Goal: Task Accomplishment & Management: Complete application form

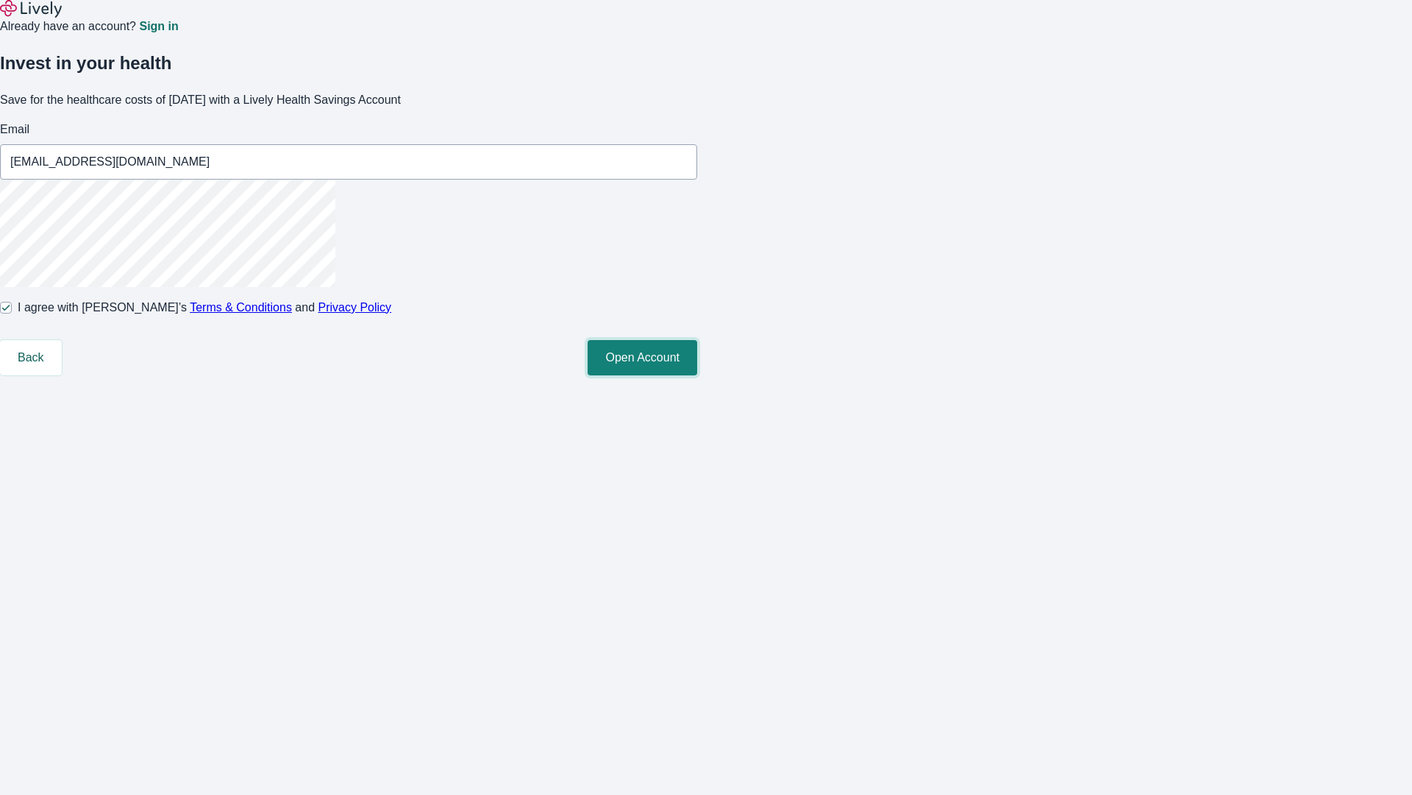
click at [697, 375] on button "Open Account" at bounding box center [643, 357] width 110 height 35
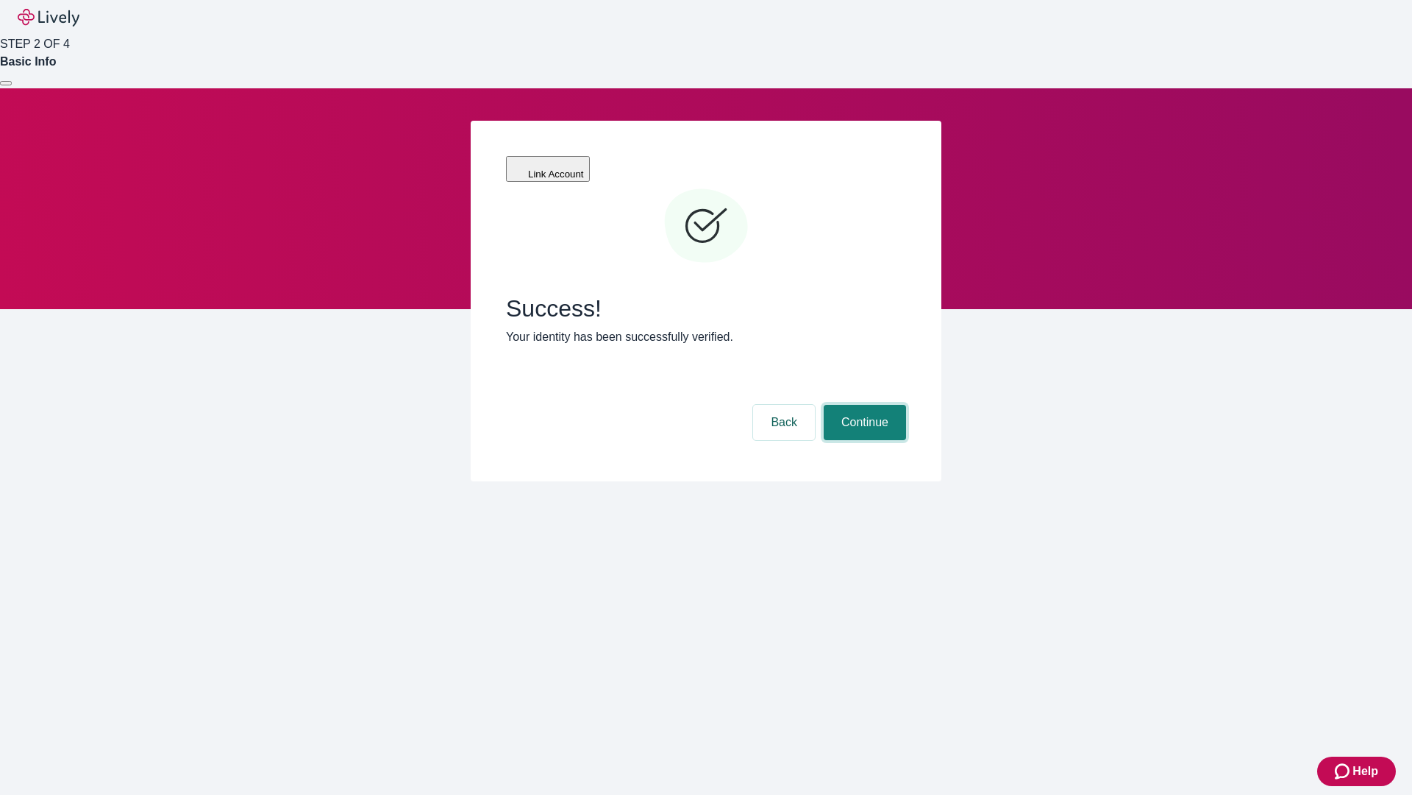
click at [863, 405] on button "Continue" at bounding box center [865, 422] width 82 height 35
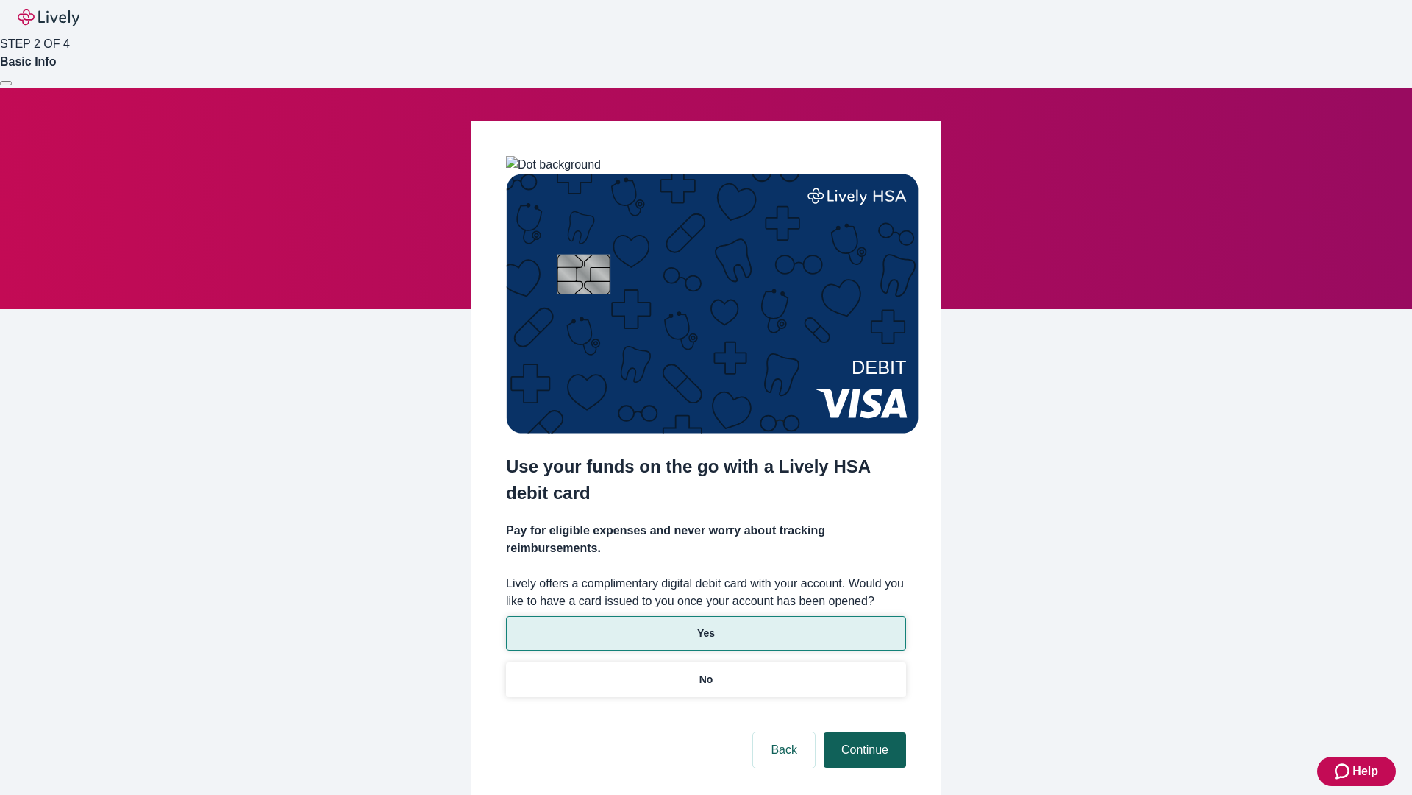
click at [706, 625] on p "Yes" at bounding box center [706, 632] width 18 height 15
click at [863, 732] on button "Continue" at bounding box center [865, 749] width 82 height 35
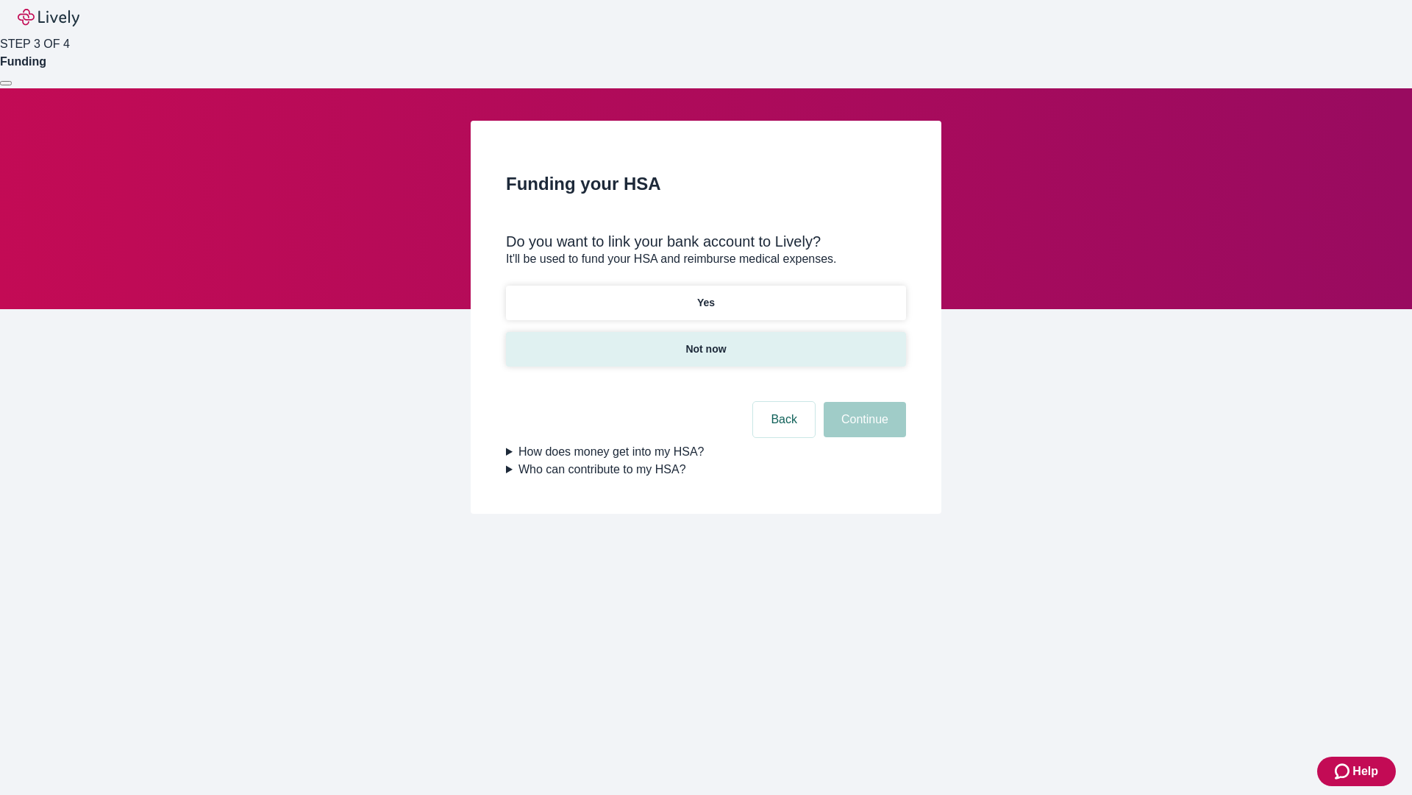
click at [706, 341] on p "Not now" at bounding box center [706, 348] width 40 height 15
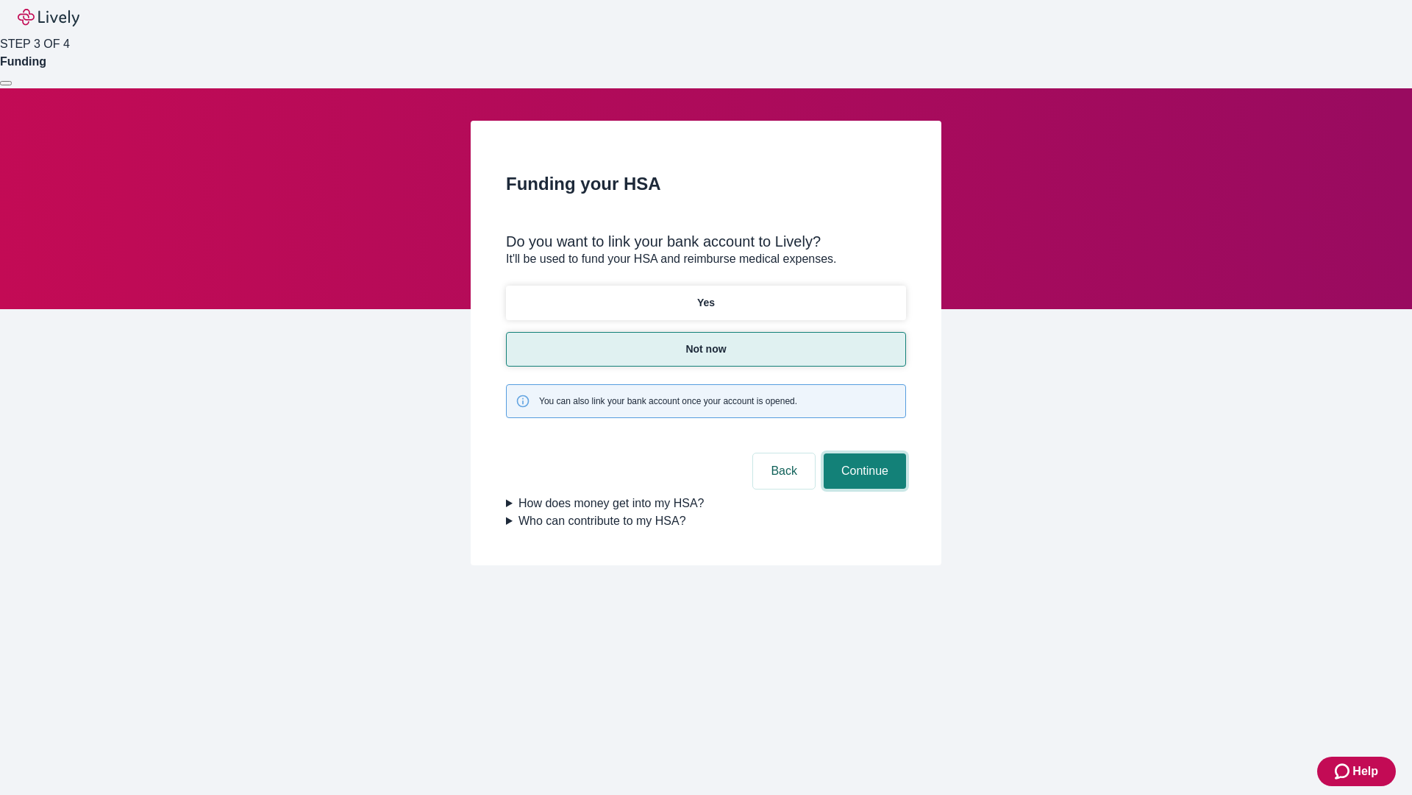
click at [863, 453] on button "Continue" at bounding box center [865, 470] width 82 height 35
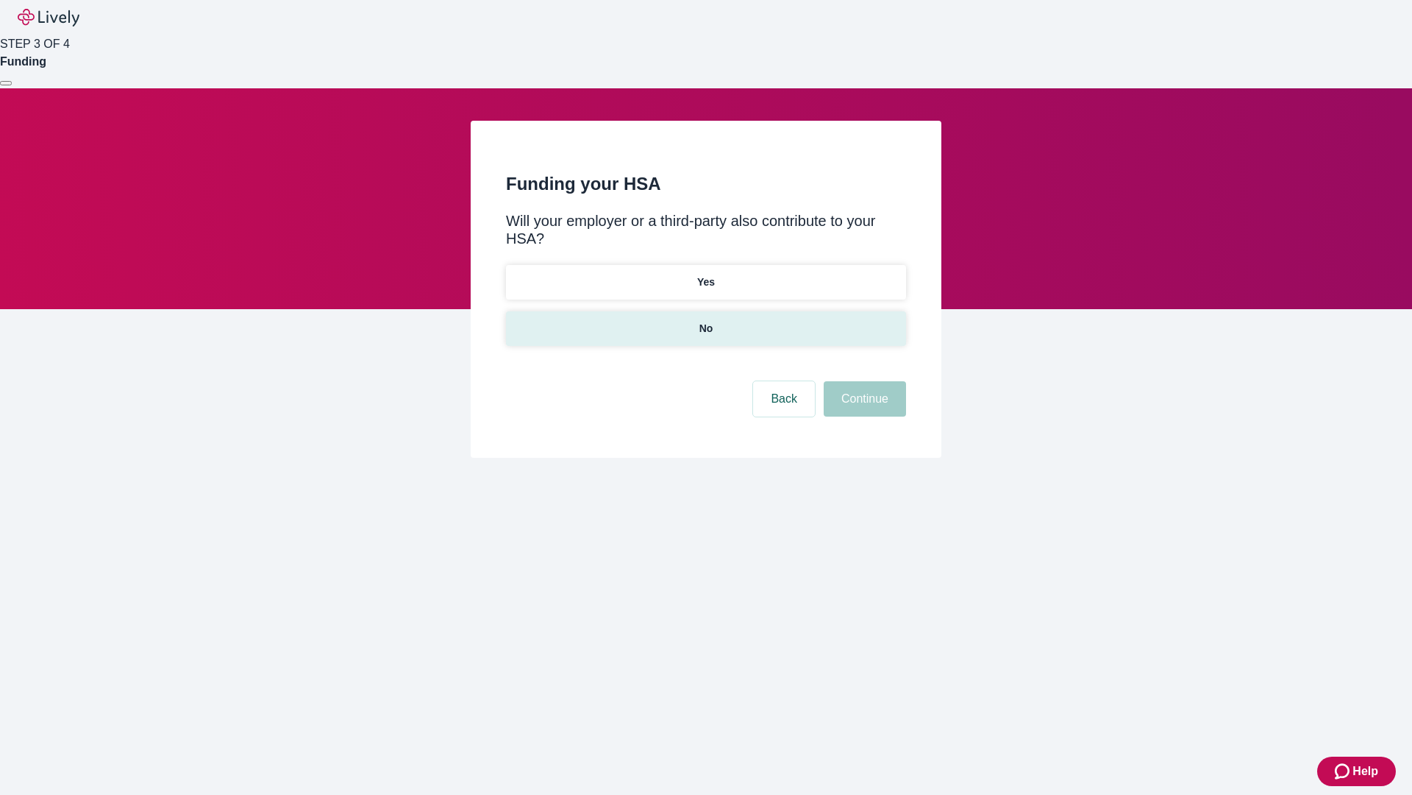
click at [706, 321] on p "No" at bounding box center [707, 328] width 14 height 15
click at [863, 381] on button "Continue" at bounding box center [865, 398] width 82 height 35
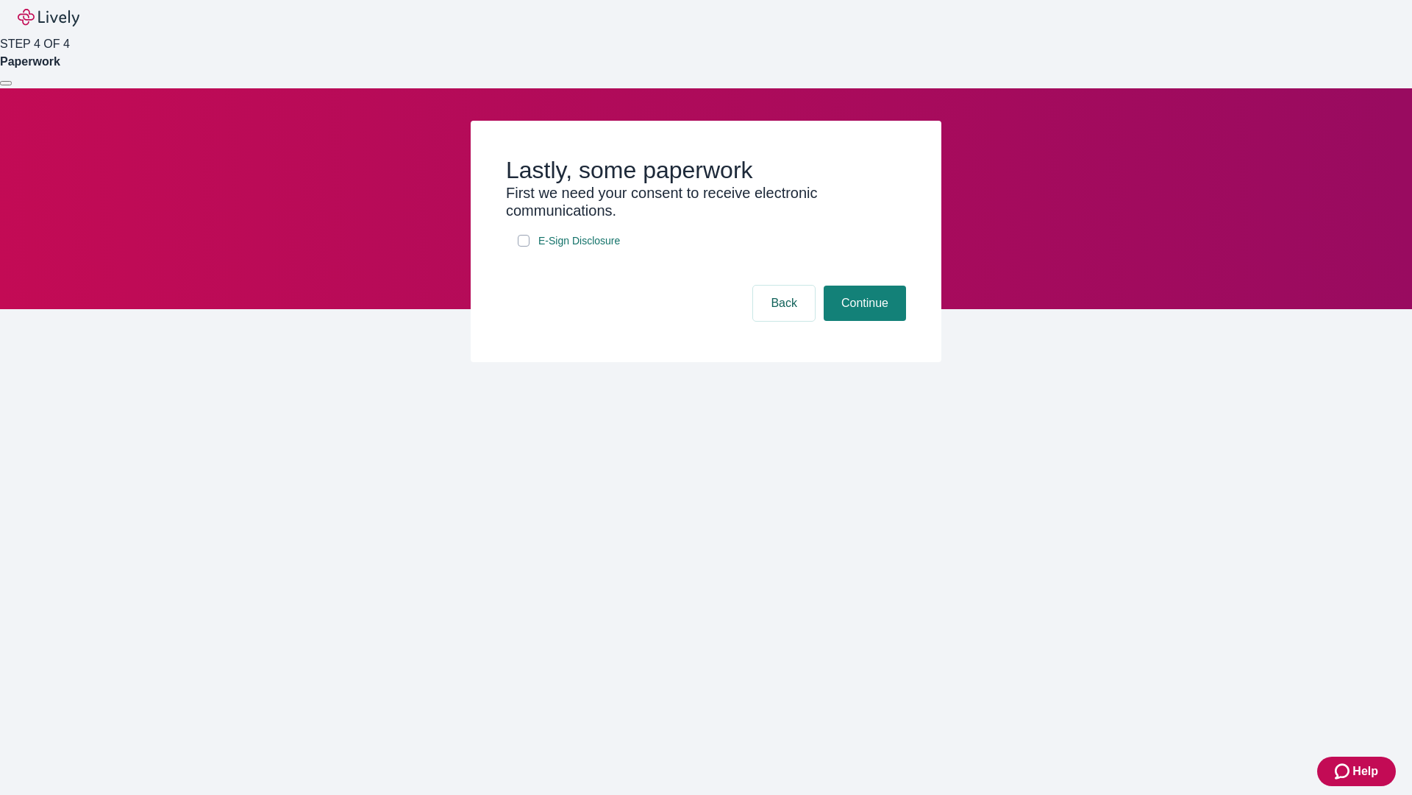
click at [524, 246] on input "E-Sign Disclosure" at bounding box center [524, 241] width 12 height 12
checkbox input "true"
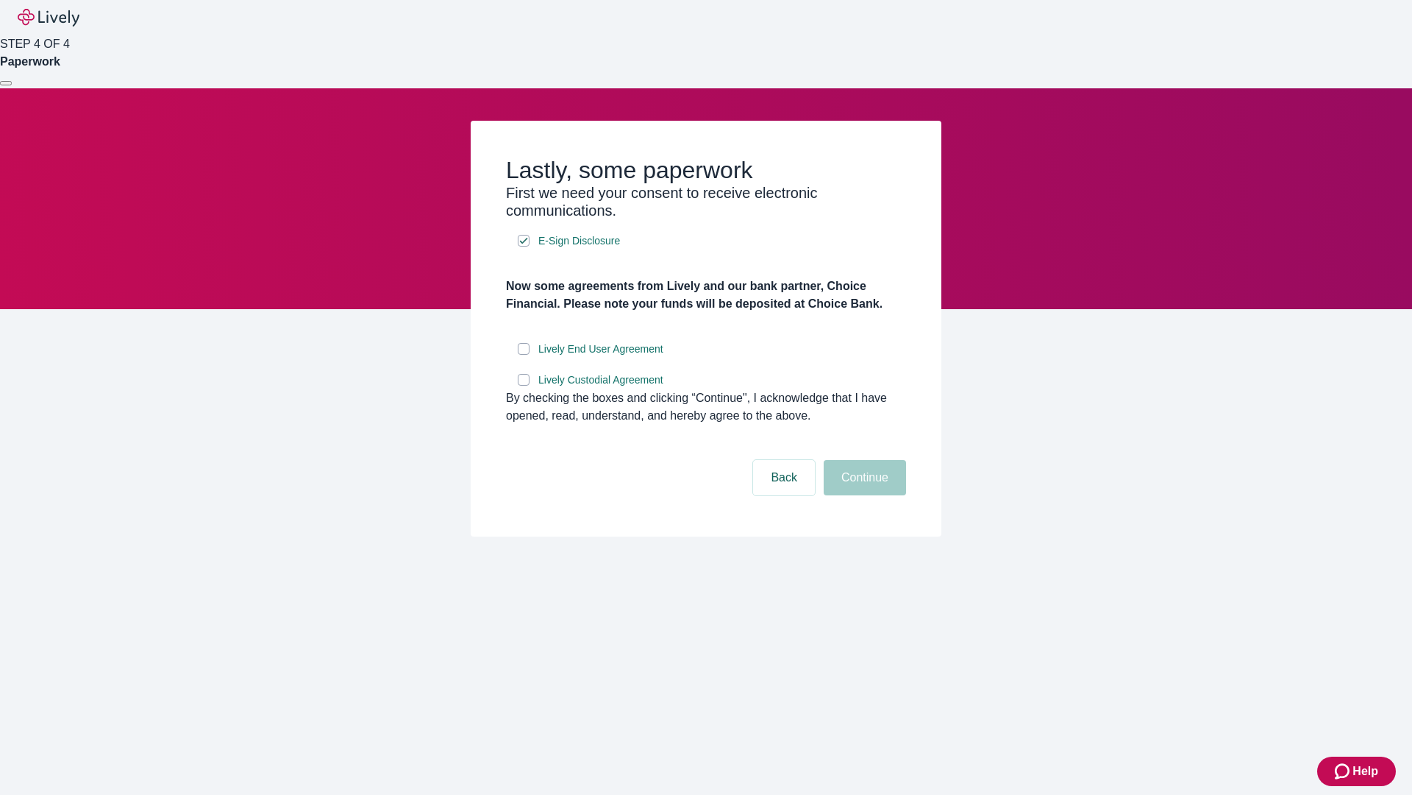
click at [524, 355] on input "Lively End User Agreement" at bounding box center [524, 349] width 12 height 12
checkbox input "true"
click at [524, 385] on input "Lively Custodial Agreement" at bounding box center [524, 380] width 12 height 12
checkbox input "true"
click at [863, 495] on button "Continue" at bounding box center [865, 477] width 82 height 35
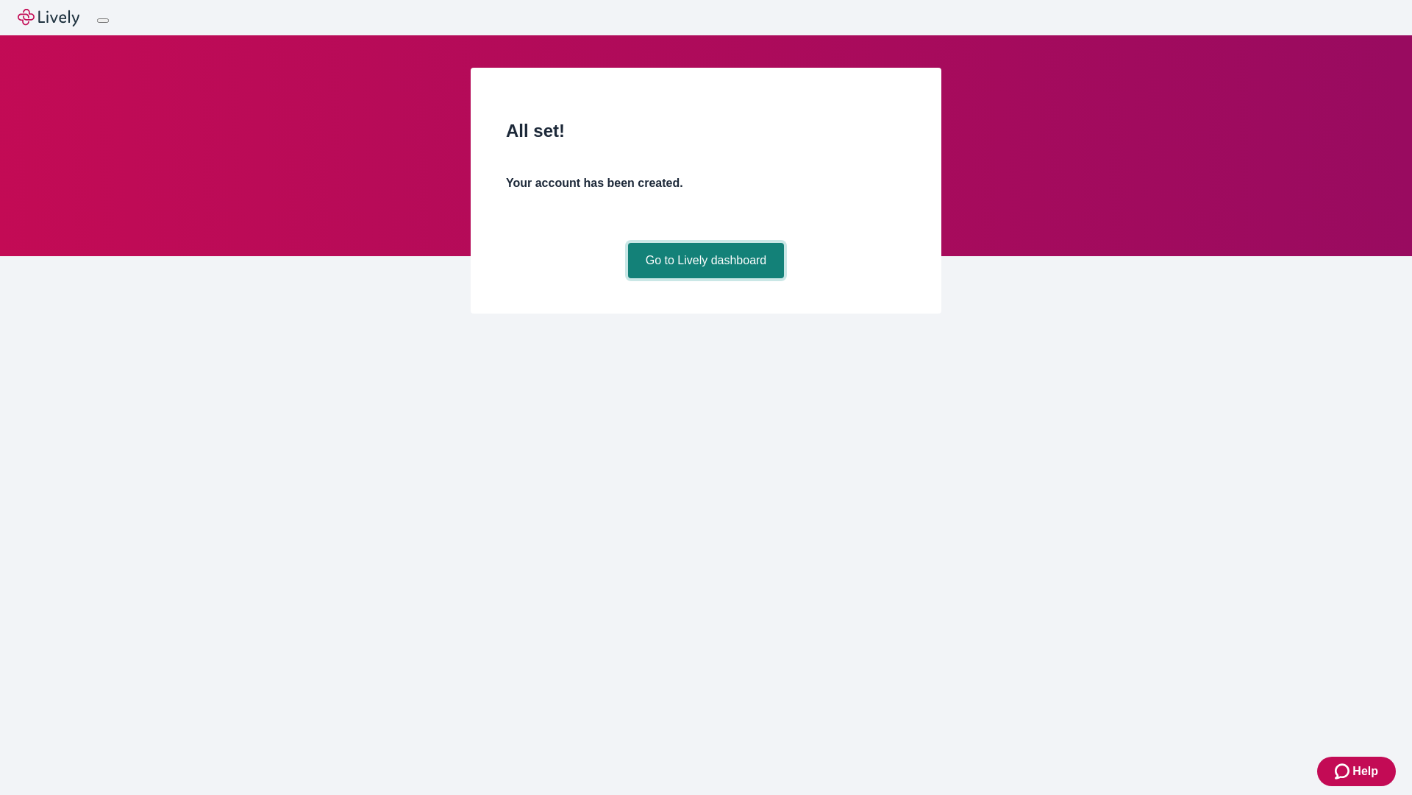
click at [706, 278] on link "Go to Lively dashboard" at bounding box center [706, 260] width 157 height 35
